Goal: Task Accomplishment & Management: Manage account settings

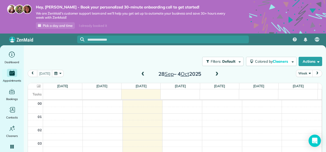
scroll to position [92, 0]
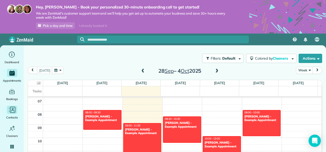
click at [13, 114] on div "Main" at bounding box center [12, 110] width 10 height 8
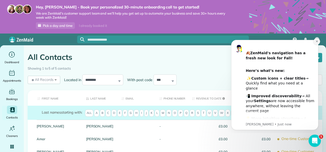
click at [316, 41] on icon "Dismiss notification" at bounding box center [316, 41] width 3 height 3
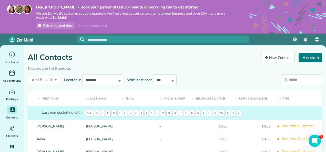
click at [313, 54] on button "Actions" at bounding box center [310, 57] width 24 height 9
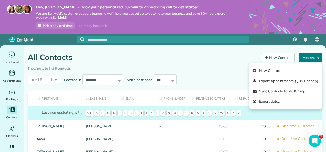
click at [313, 54] on button "Actions" at bounding box center [310, 57] width 24 height 9
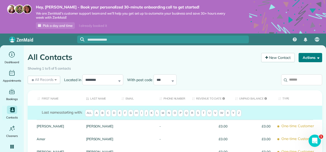
click at [313, 54] on button "Actions" at bounding box center [310, 57] width 24 height 9
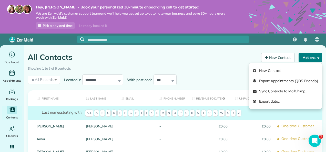
click at [313, 54] on button "Actions" at bounding box center [310, 57] width 24 height 9
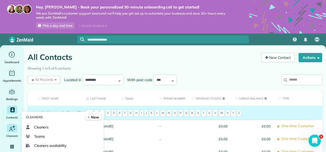
click at [14, 133] on div "Cleaners" at bounding box center [12, 131] width 20 height 14
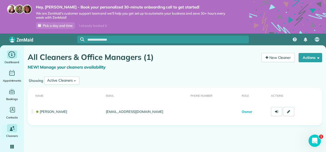
click at [13, 61] on span "Dashboard" at bounding box center [12, 62] width 15 height 5
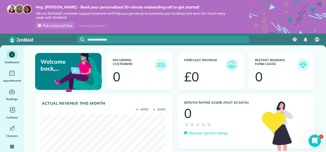
click at [65, 26] on span "Pick a day and time" at bounding box center [58, 26] width 30 height 4
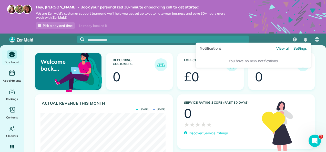
click at [305, 40] on img "Notifications" at bounding box center [305, 40] width 4 height 4
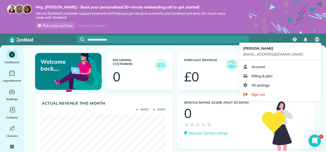
click at [319, 34] on div "AA" at bounding box center [317, 40] width 12 height 12
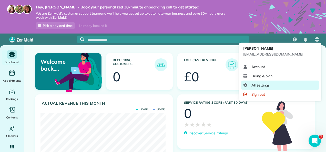
click at [292, 85] on link "All settings" at bounding box center [280, 85] width 78 height 9
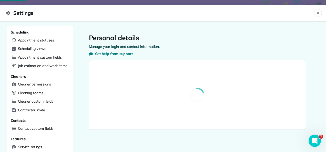
select select "**"
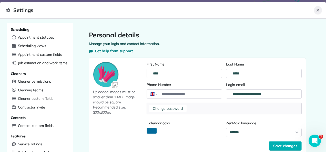
click at [317, 11] on icon "Close" at bounding box center [317, 10] width 4 height 4
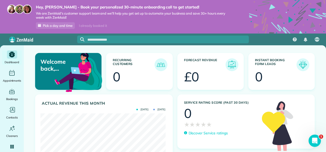
click at [301, 62] on img at bounding box center [303, 65] width 12 height 12
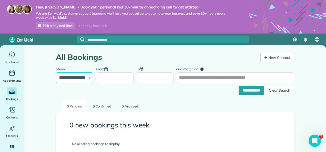
click at [89, 78] on select "**********" at bounding box center [75, 77] width 38 height 11
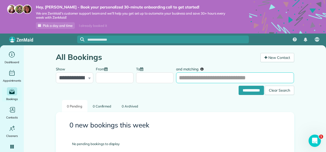
click at [206, 77] on input "and matching" at bounding box center [235, 77] width 118 height 11
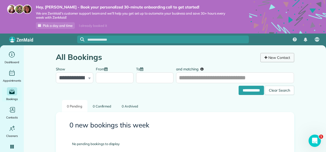
click at [274, 59] on link "New Contact" at bounding box center [277, 57] width 34 height 9
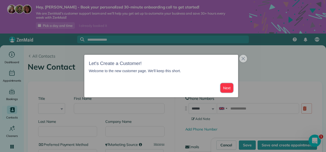
click at [225, 90] on button "Next" at bounding box center [226, 87] width 13 height 9
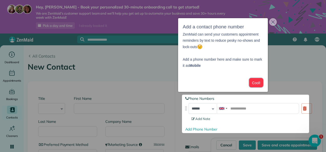
click at [251, 82] on button "Cool!" at bounding box center [256, 82] width 14 height 9
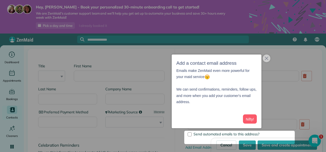
scroll to position [35, 0]
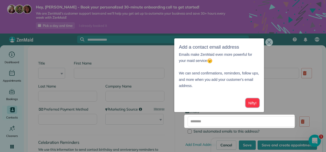
click at [254, 105] on button "Nifty!" at bounding box center [252, 102] width 14 height 9
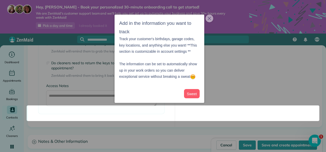
scroll to position [422, 0]
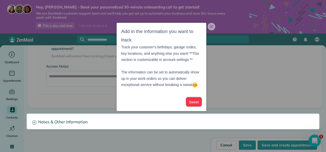
click at [194, 104] on button "Sweet" at bounding box center [194, 101] width 16 height 9
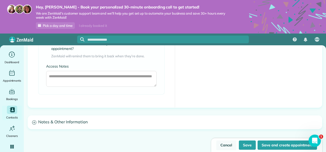
click at [227, 143] on link "Cancel" at bounding box center [226, 145] width 20 height 9
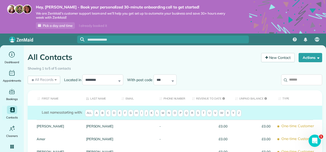
click at [140, 97] on th "Email" at bounding box center [137, 98] width 38 height 16
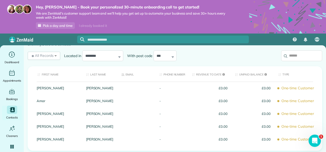
scroll to position [26, 0]
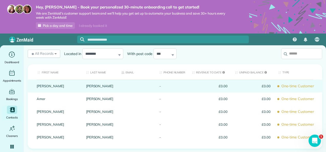
click at [115, 90] on div "[PERSON_NAME]" at bounding box center [99, 86] width 35 height 13
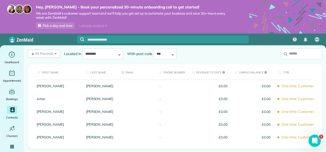
click at [115, 90] on div "[PERSON_NAME]" at bounding box center [99, 86] width 35 height 13
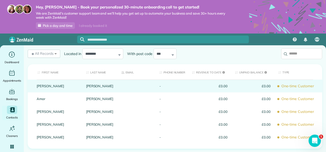
click at [295, 87] on span "One-time Customer" at bounding box center [298, 86] width 40 height 9
click at [255, 87] on span "£0.00" at bounding box center [252, 86] width 35 height 4
click at [217, 87] on span "£0.00" at bounding box center [209, 86] width 35 height 4
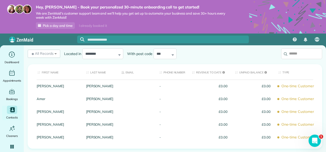
click at [217, 87] on span "£0.00" at bounding box center [209, 86] width 35 height 4
click at [163, 53] on select "*** ***** ***** ***** ***** *****" at bounding box center [164, 53] width 23 height 11
click at [118, 55] on div "**********" at bounding box center [102, 53] width 41 height 11
click at [105, 54] on select "**********" at bounding box center [102, 53] width 41 height 11
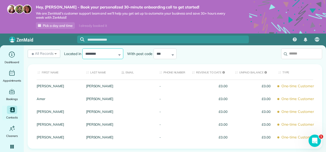
click at [105, 54] on select "**********" at bounding box center [102, 53] width 41 height 11
click at [52, 55] on span "All Records" at bounding box center [42, 53] width 23 height 5
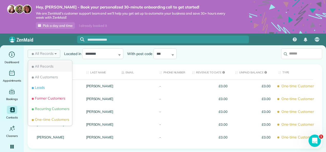
click at [58, 68] on li "All Records" at bounding box center [50, 66] width 44 height 11
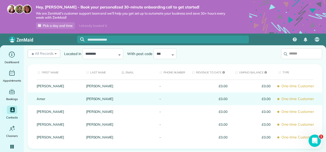
click at [151, 101] on div at bounding box center [137, 98] width 38 height 13
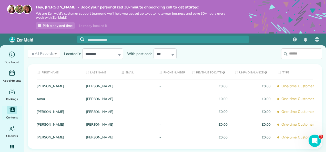
click at [151, 101] on div at bounding box center [137, 98] width 38 height 13
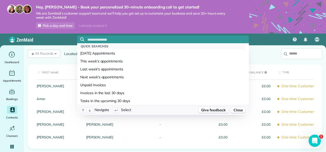
click at [137, 40] on input "text" at bounding box center [167, 40] width 161 height 4
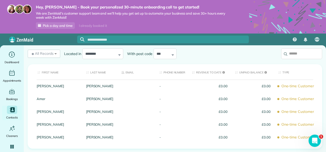
click at [17, 9] on img at bounding box center [19, 9] width 9 height 9
click at [13, 55] on icon "Main" at bounding box center [12, 55] width 8 height 8
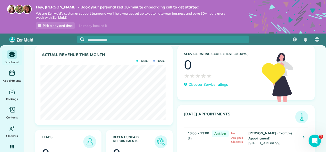
scroll to position [53, 0]
click at [85, 136] on img at bounding box center [90, 142] width 12 height 12
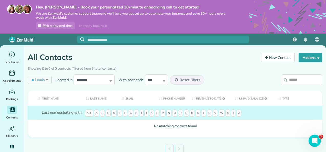
click at [48, 81] on div "Leads All Records All Customers Leads Former Customers Recurring Customers One-…" at bounding box center [40, 80] width 24 height 8
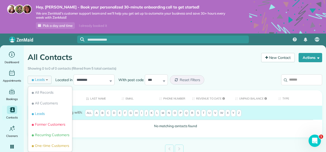
click at [48, 81] on div "Leads All Records All Customers Leads Former Customers Recurring Customers One-…" at bounding box center [40, 80] width 24 height 8
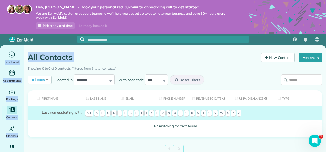
drag, startPoint x: 325, startPoint y: 37, endPoint x: 326, endPoint y: 57, distance: 20.0
click at [325, 57] on html "Hey, [PERSON_NAME] - Book your personalized 30-minute onboarding call to get st…" at bounding box center [163, 76] width 326 height 152
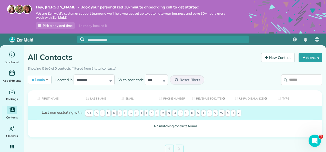
click at [235, 138] on div "First Name Last Name Email Phone number Revenue to Date Unpaid Balance Type Las…" at bounding box center [175, 114] width 302 height 50
click at [182, 102] on th "Phone number" at bounding box center [171, 98] width 33 height 16
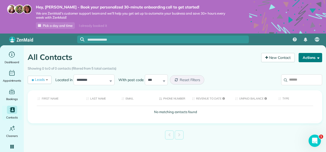
click at [311, 57] on button "Actions" at bounding box center [310, 57] width 24 height 9
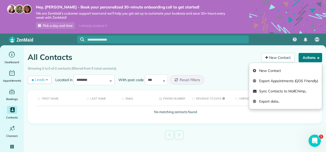
click at [318, 59] on span "button" at bounding box center [317, 58] width 4 height 4
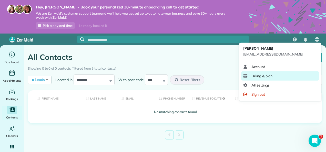
click at [273, 79] on link "Billing & plan" at bounding box center [280, 75] width 78 height 9
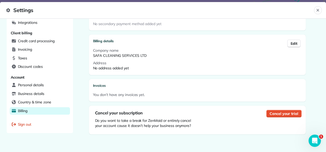
scroll to position [174, 0]
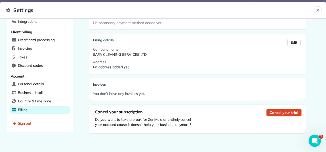
click at [277, 111] on span "Cancel your trial" at bounding box center [283, 112] width 28 height 5
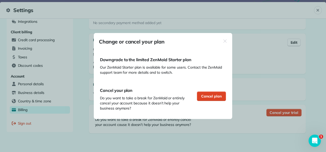
click at [211, 98] on span "Cancel plan" at bounding box center [211, 96] width 20 height 5
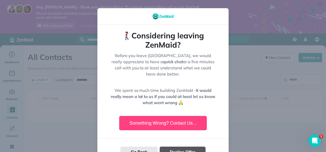
click at [190, 147] on button "Decline Offer" at bounding box center [183, 152] width 46 height 11
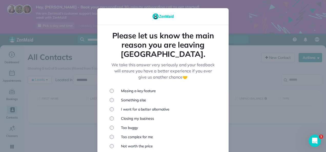
click at [150, 88] on li "Missing a key feature" at bounding box center [163, 90] width 107 height 5
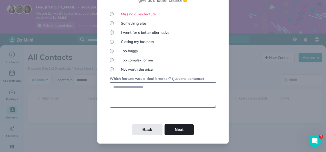
scroll to position [78, 0]
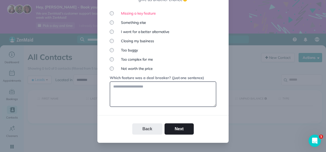
click at [142, 123] on button "Back" at bounding box center [147, 128] width 30 height 11
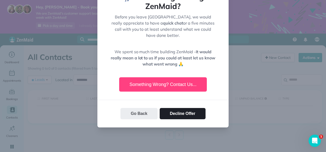
scroll to position [32, 0]
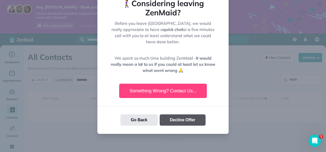
click at [176, 115] on button "Decline Offer" at bounding box center [183, 119] width 46 height 11
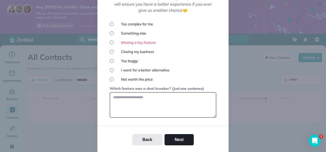
scroll to position [83, 0]
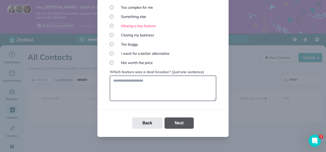
click at [184, 118] on button "Next" at bounding box center [178, 123] width 29 height 11
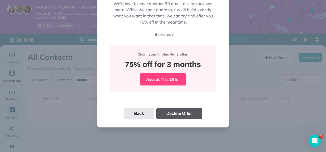
scroll to position [61, 0]
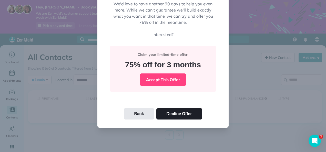
click at [320, 72] on div at bounding box center [163, 76] width 326 height 152
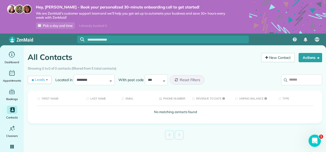
drag, startPoint x: 325, startPoint y: 78, endPoint x: 322, endPoint y: 50, distance: 28.9
click at [322, 50] on div "All Contacts Contacts in [GEOGRAPHIC_DATA] [2 min] New Contact Actions New Cont…" at bounding box center [175, 108] width 302 height 127
click at [254, 71] on div "Showing 0 to 0 of 0 contacts (filtered from 5 total contacts)" at bounding box center [175, 68] width 302 height 9
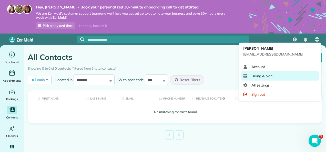
click at [280, 73] on link "Billing & plan" at bounding box center [280, 75] width 78 height 9
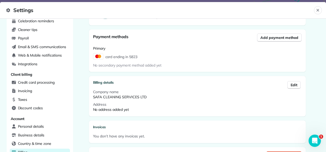
scroll to position [149, 0]
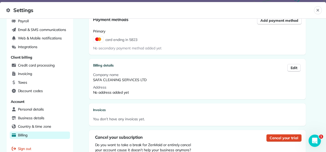
click at [281, 135] on span "Cancel your trial" at bounding box center [283, 137] width 28 height 5
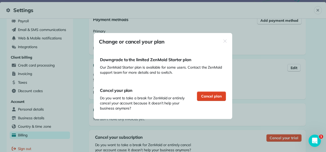
click at [208, 95] on span "Cancel plan" at bounding box center [211, 96] width 20 height 5
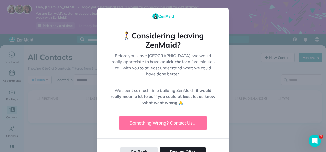
click at [174, 116] on button "Something Wrong? Contact Us..." at bounding box center [163, 123] width 88 height 14
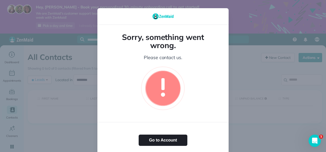
click at [268, 36] on div at bounding box center [163, 76] width 326 height 152
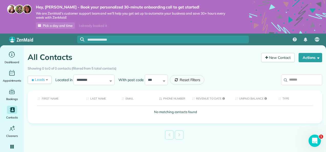
click at [189, 79] on span "Reset Filters" at bounding box center [189, 80] width 21 height 5
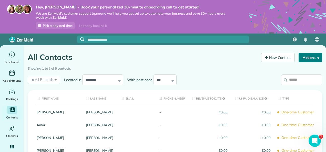
click at [310, 57] on button "Actions" at bounding box center [310, 57] width 24 height 9
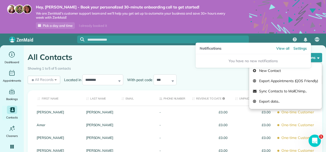
click at [306, 38] on img "Notifications" at bounding box center [305, 40] width 4 height 4
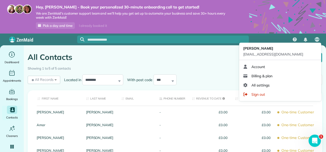
click at [319, 41] on span "AA" at bounding box center [317, 39] width 4 height 4
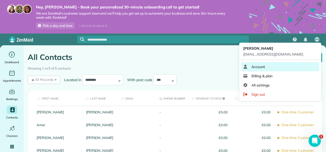
click at [296, 66] on link "Account" at bounding box center [280, 66] width 78 height 9
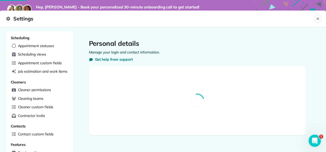
select select "**"
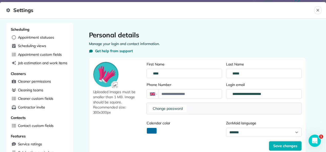
scroll to position [175, 0]
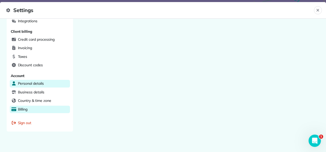
click at [18, 107] on span "Billing" at bounding box center [23, 109] width 10 height 5
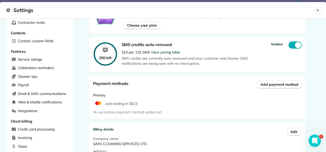
scroll to position [95, 0]
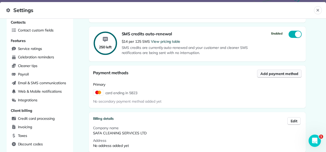
click at [286, 77] on button "Add payment method" at bounding box center [279, 74] width 44 height 8
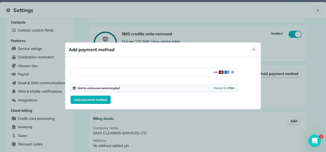
click at [279, 103] on div at bounding box center [163, 76] width 326 height 152
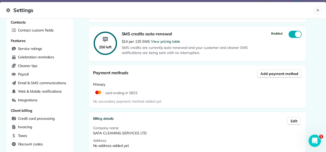
click at [294, 35] on div "250 left SMS credits auto-renewal $14 per 125 SMS View pricing table SMS credit…" at bounding box center [197, 44] width 217 height 35
drag, startPoint x: 299, startPoint y: 38, endPoint x: 279, endPoint y: 55, distance: 26.6
click at [279, 55] on div "SMS credits auto-renewal $14 per 125 SMS View pricing table SMS credits are cur…" at bounding box center [212, 44] width 180 height 27
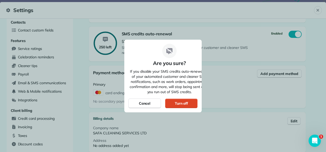
click at [181, 102] on div "Turn off" at bounding box center [181, 103] width 13 height 5
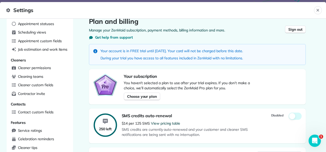
scroll to position [12, 0]
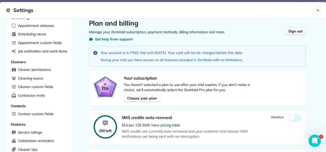
click at [299, 33] on span "Sign out" at bounding box center [295, 31] width 14 height 5
click at [296, 32] on span "Sign out" at bounding box center [295, 31] width 14 height 5
